Goal: Navigation & Orientation: Find specific page/section

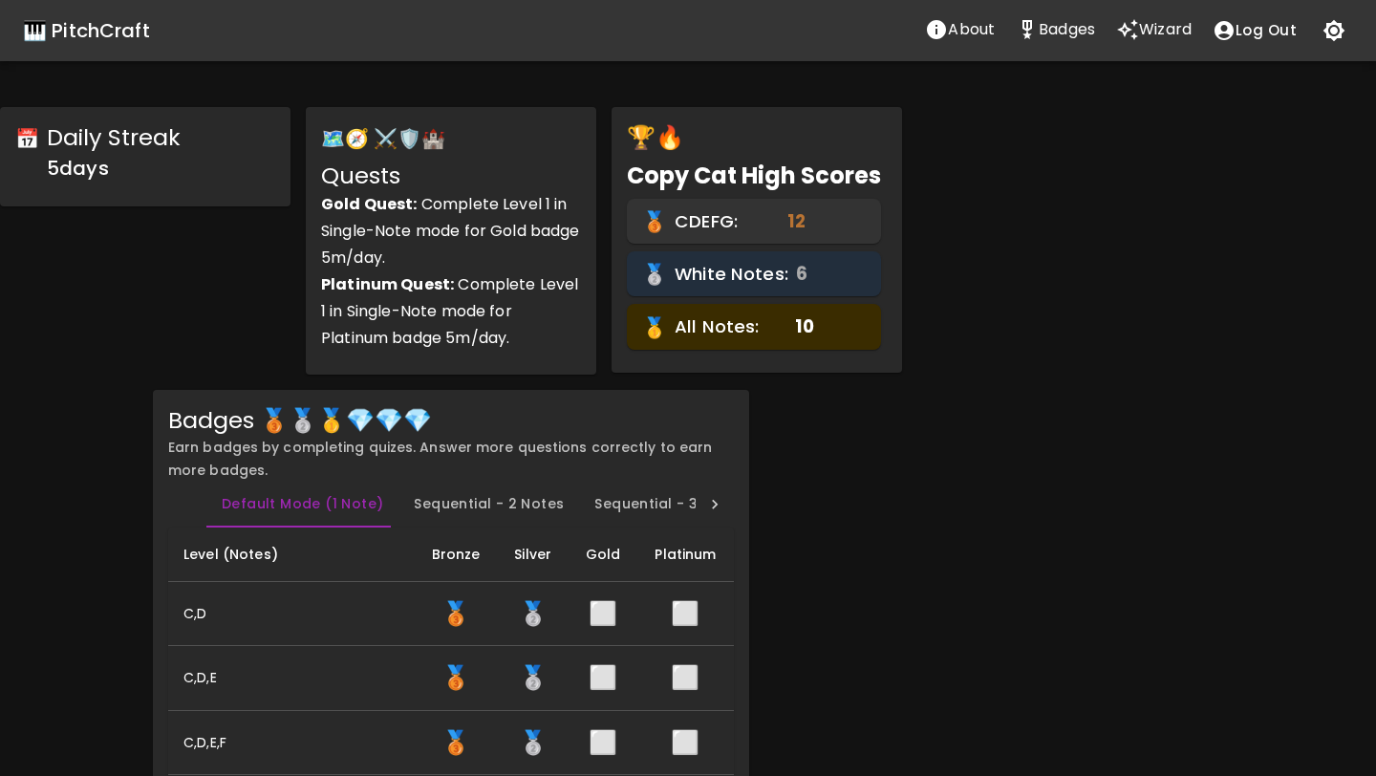
click at [1069, 34] on p "Badges" at bounding box center [1067, 29] width 56 height 23
click at [1160, 32] on p "Wizard" at bounding box center [1165, 29] width 53 height 23
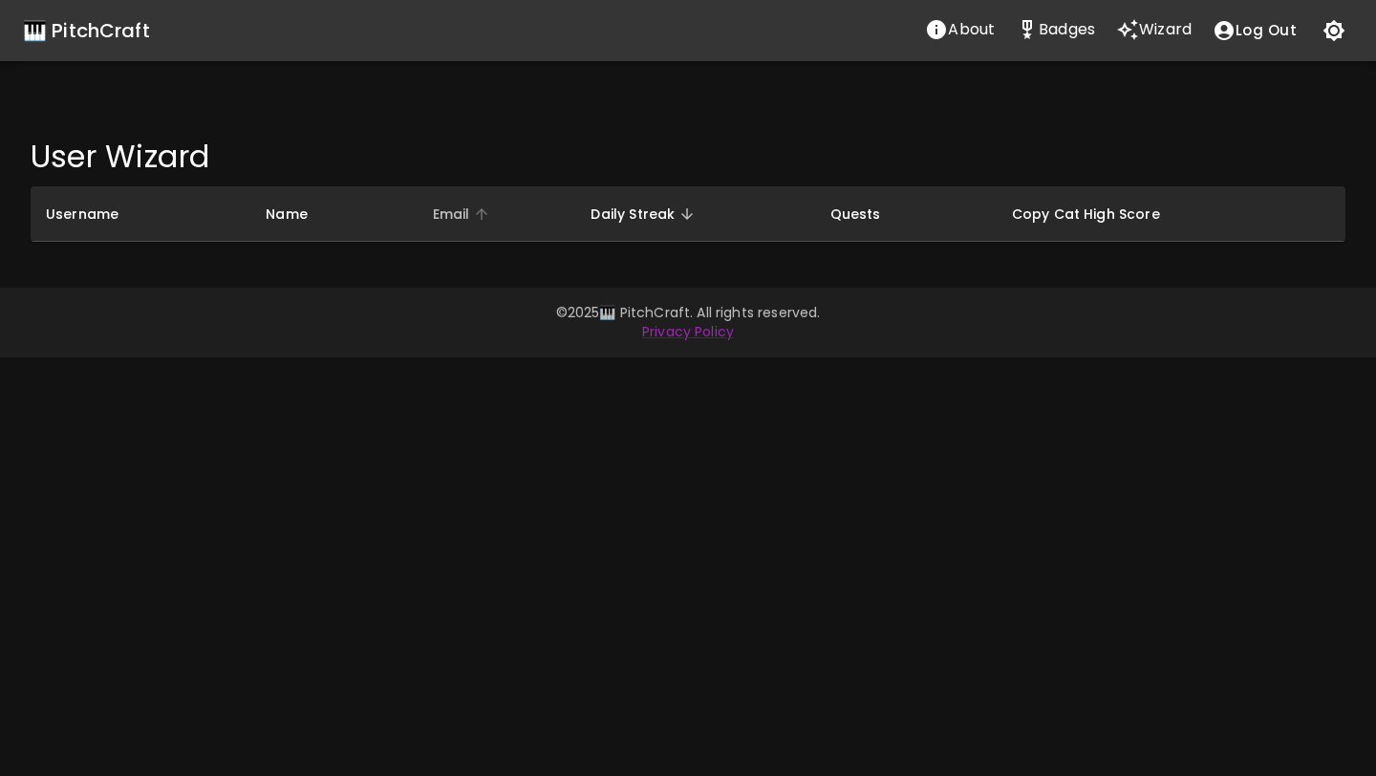
click at [447, 203] on span "Email" at bounding box center [464, 214] width 62 height 23
click at [373, 278] on div "🎹 PitchCraft About Badges Wizard Log Out User Wizard Username Name Email Daily …" at bounding box center [688, 388] width 1376 height 776
click at [96, 225] on span "Username" at bounding box center [94, 214] width 97 height 23
click at [104, 233] on th "Username" at bounding box center [141, 213] width 220 height 55
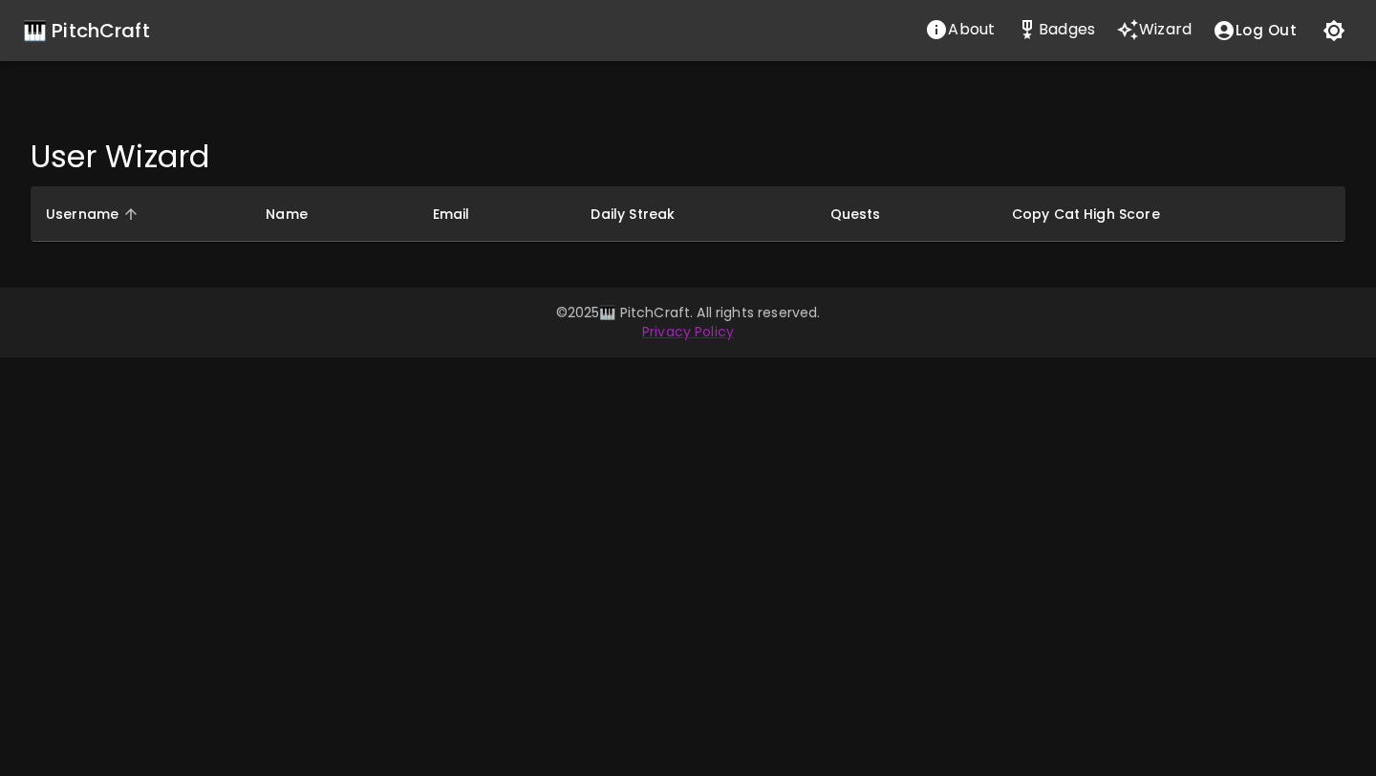
click at [122, 166] on h4 "User Wizard" at bounding box center [688, 157] width 1315 height 38
click at [348, 116] on div "User Wizard Username Name Email Daily Streak Quests Copy Cat High Score" at bounding box center [688, 189] width 1376 height 165
click at [375, 207] on th "Name" at bounding box center [333, 213] width 166 height 55
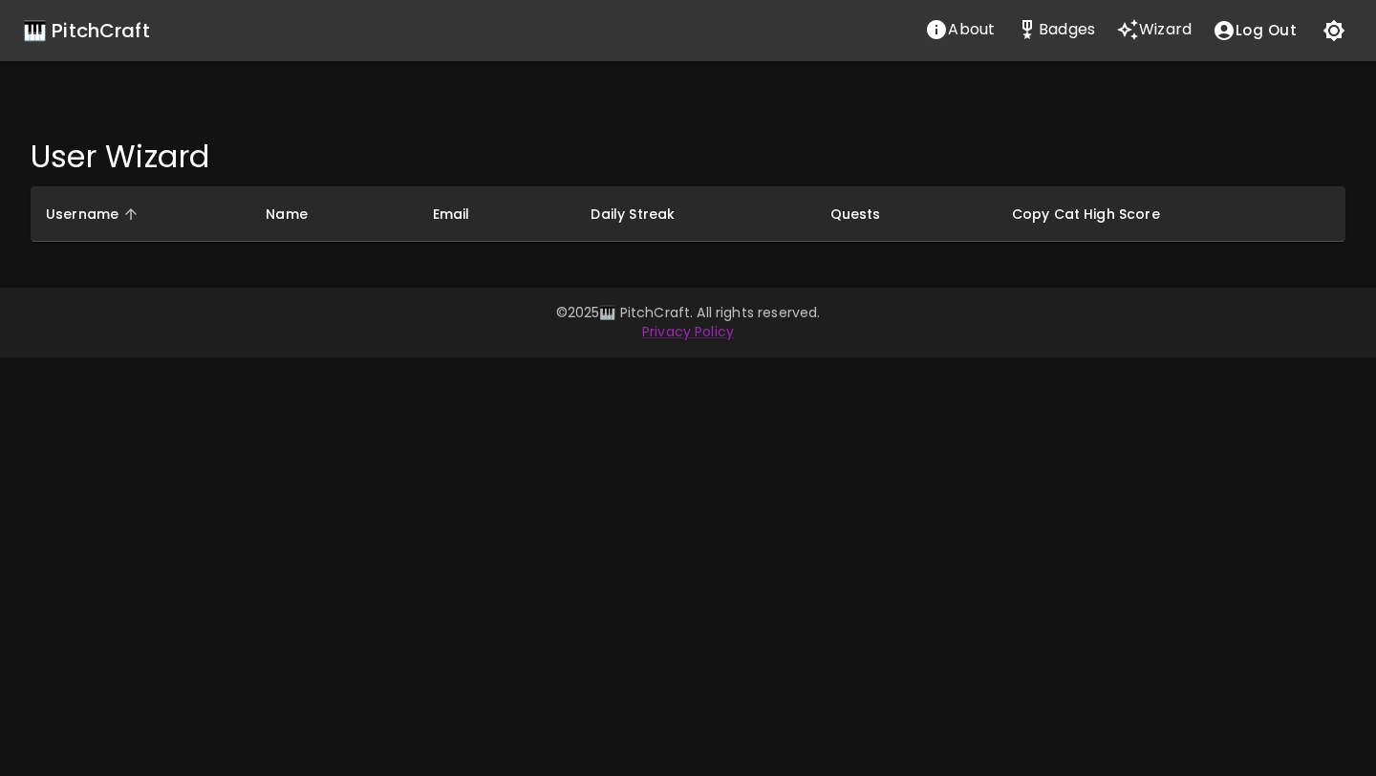
click at [976, 32] on p "About" at bounding box center [971, 29] width 47 height 23
